Goal: Check status: Verify the current state of an ongoing process or item

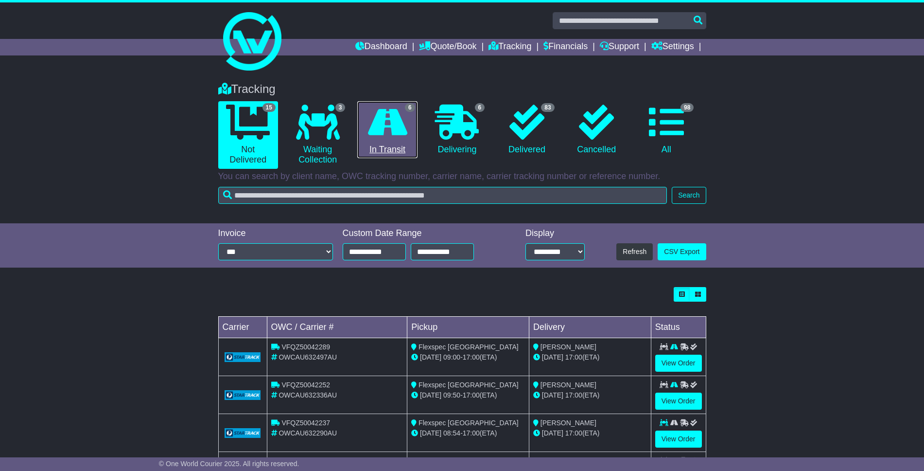
click at [378, 141] on link "6 In Transit" at bounding box center [387, 129] width 60 height 57
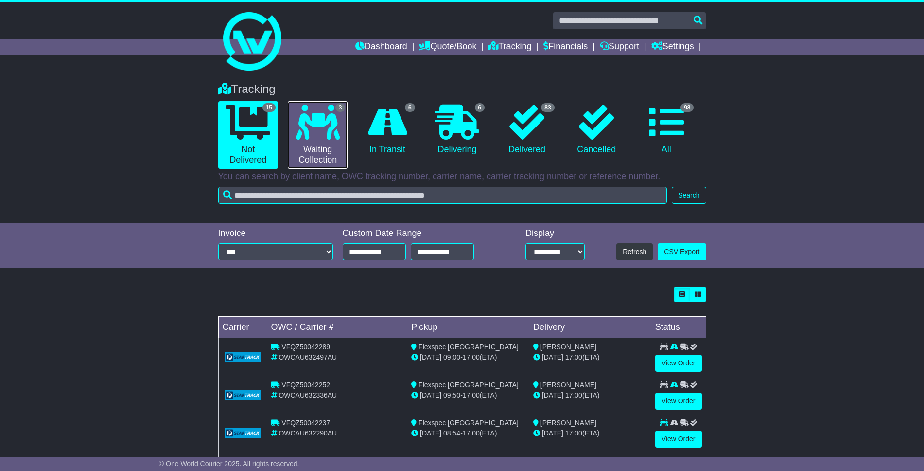
click at [324, 143] on link "3 Waiting Collection" at bounding box center [318, 135] width 60 height 68
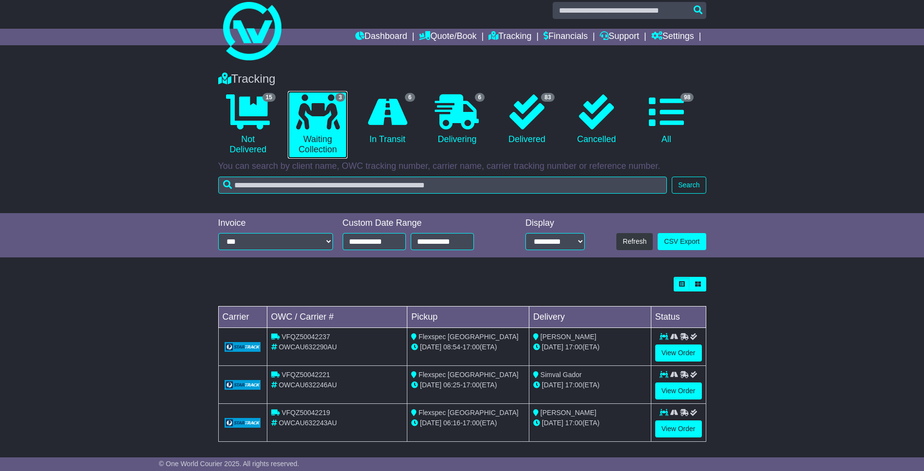
scroll to position [14, 0]
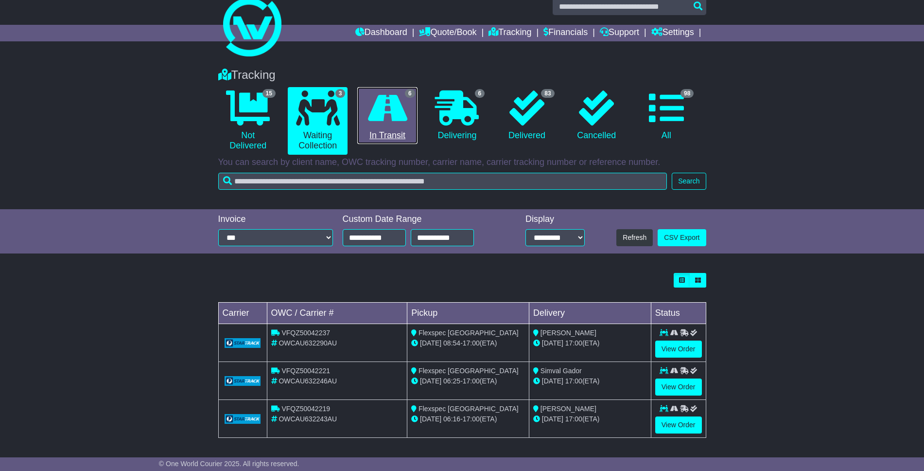
click at [388, 96] on icon at bounding box center [387, 107] width 39 height 35
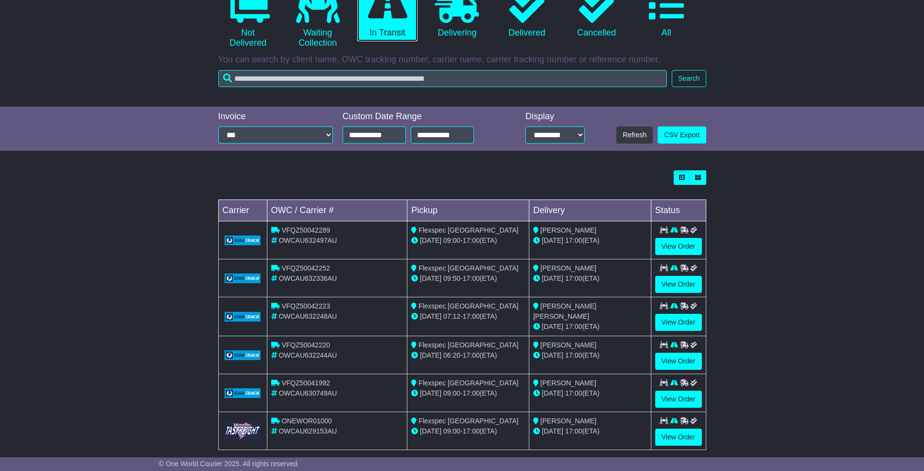
scroll to position [129, 0]
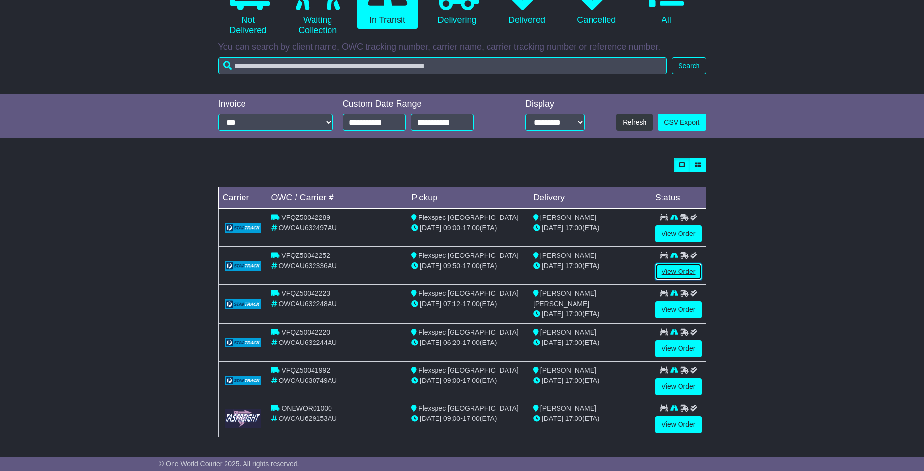
click at [670, 269] on link "View Order" at bounding box center [678, 271] width 47 height 17
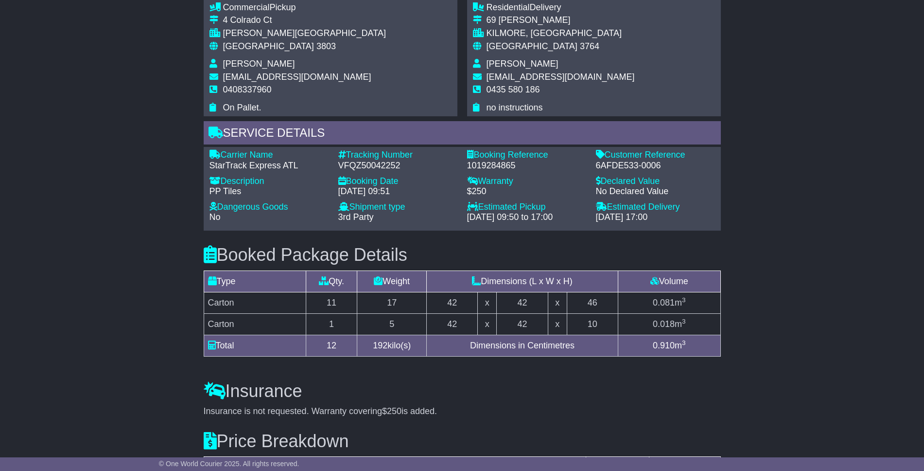
scroll to position [574, 0]
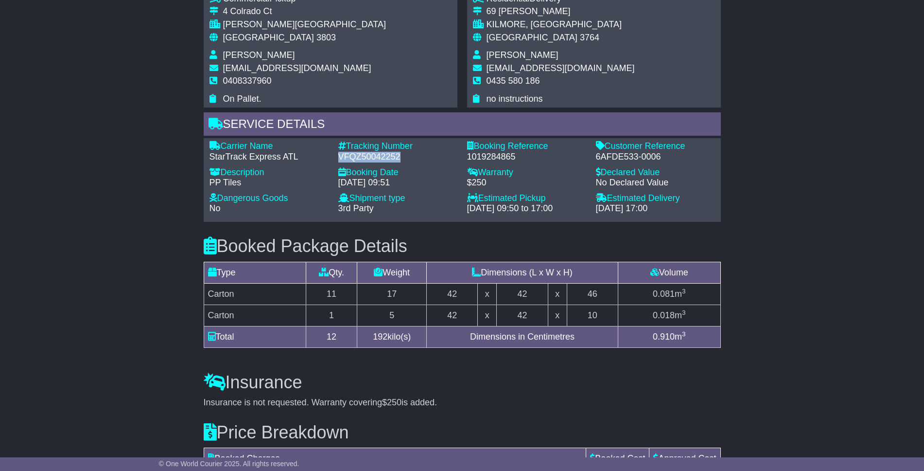
drag, startPoint x: 338, startPoint y: 155, endPoint x: 412, endPoint y: 155, distance: 73.9
click at [412, 155] on div "VFQZ50042252" at bounding box center [397, 157] width 119 height 11
copy div "VFQZ50042252"
